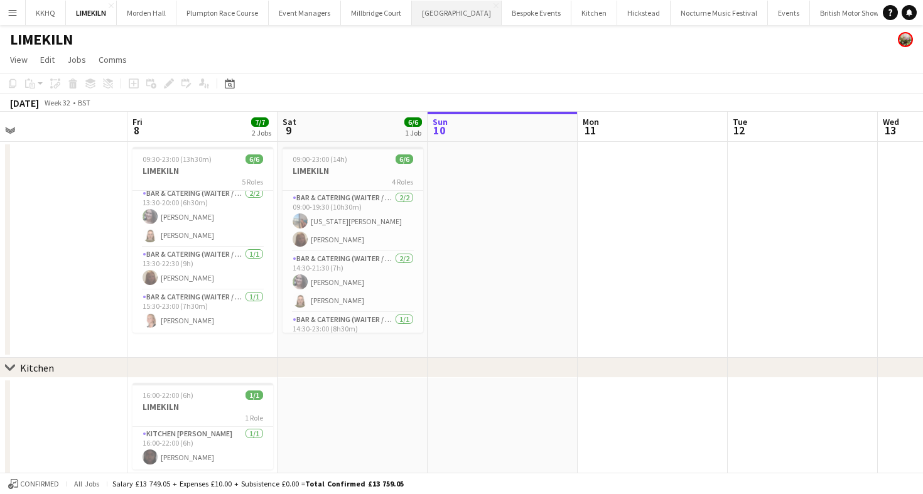
click at [436, 18] on button "Kin House Close" at bounding box center [457, 13] width 90 height 24
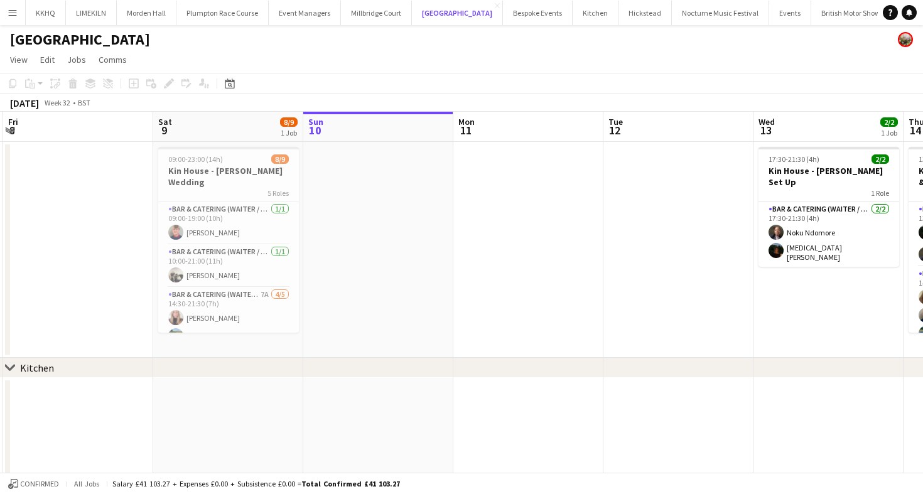
scroll to position [0, 312]
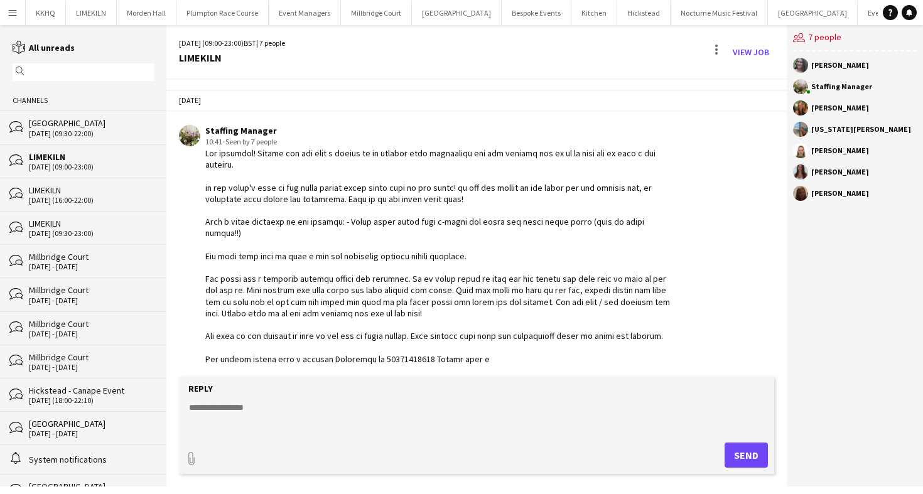
scroll to position [367, 0]
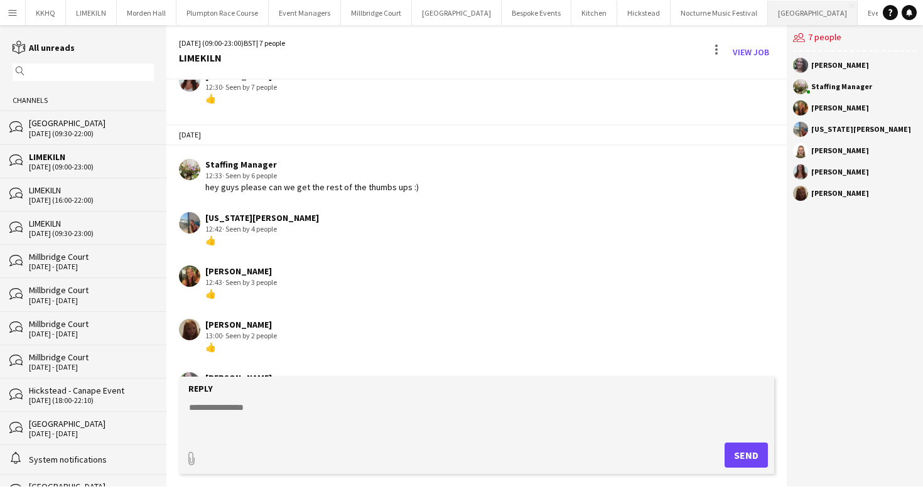
click at [768, 16] on button "[GEOGRAPHIC_DATA] Close" at bounding box center [813, 13] width 90 height 24
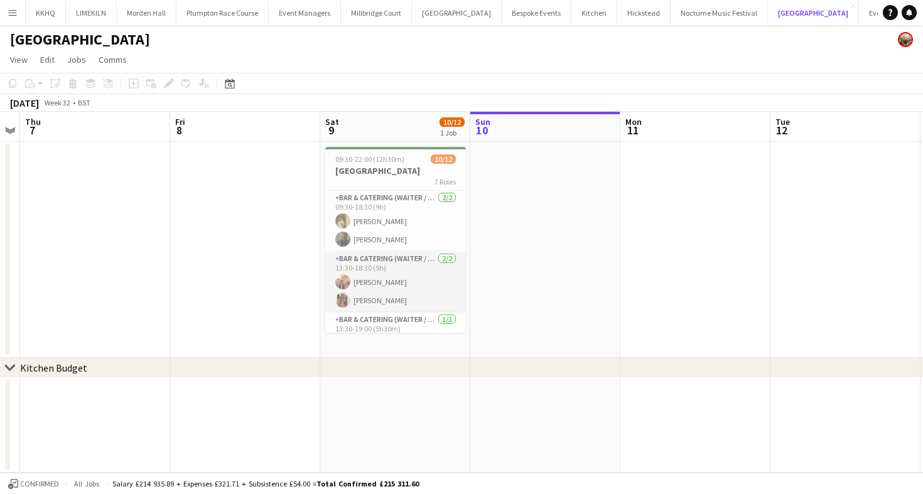
scroll to position [11, 0]
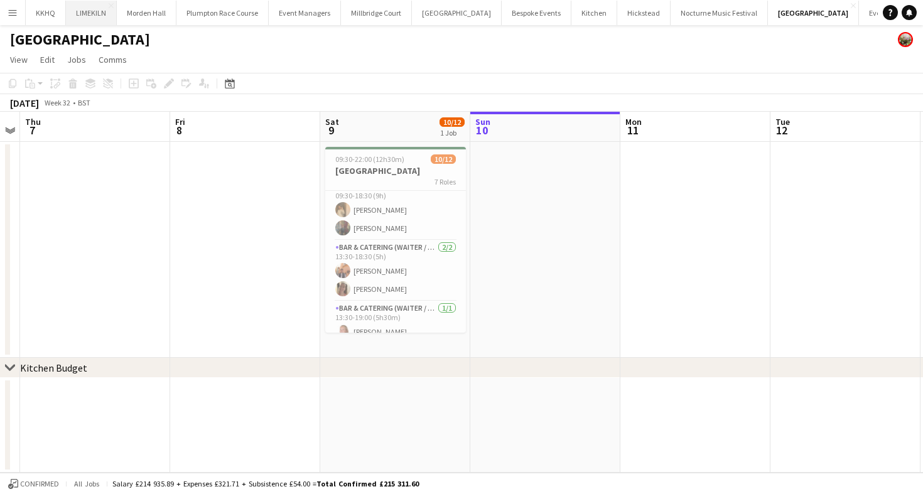
click at [78, 16] on button "LIMEKILN Close" at bounding box center [91, 13] width 51 height 24
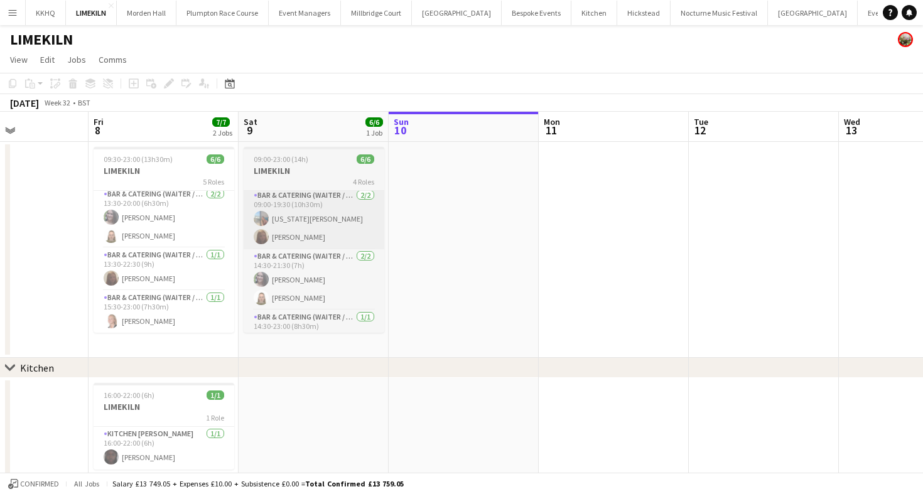
scroll to position [90, 0]
